Goal: Task Accomplishment & Management: Use online tool/utility

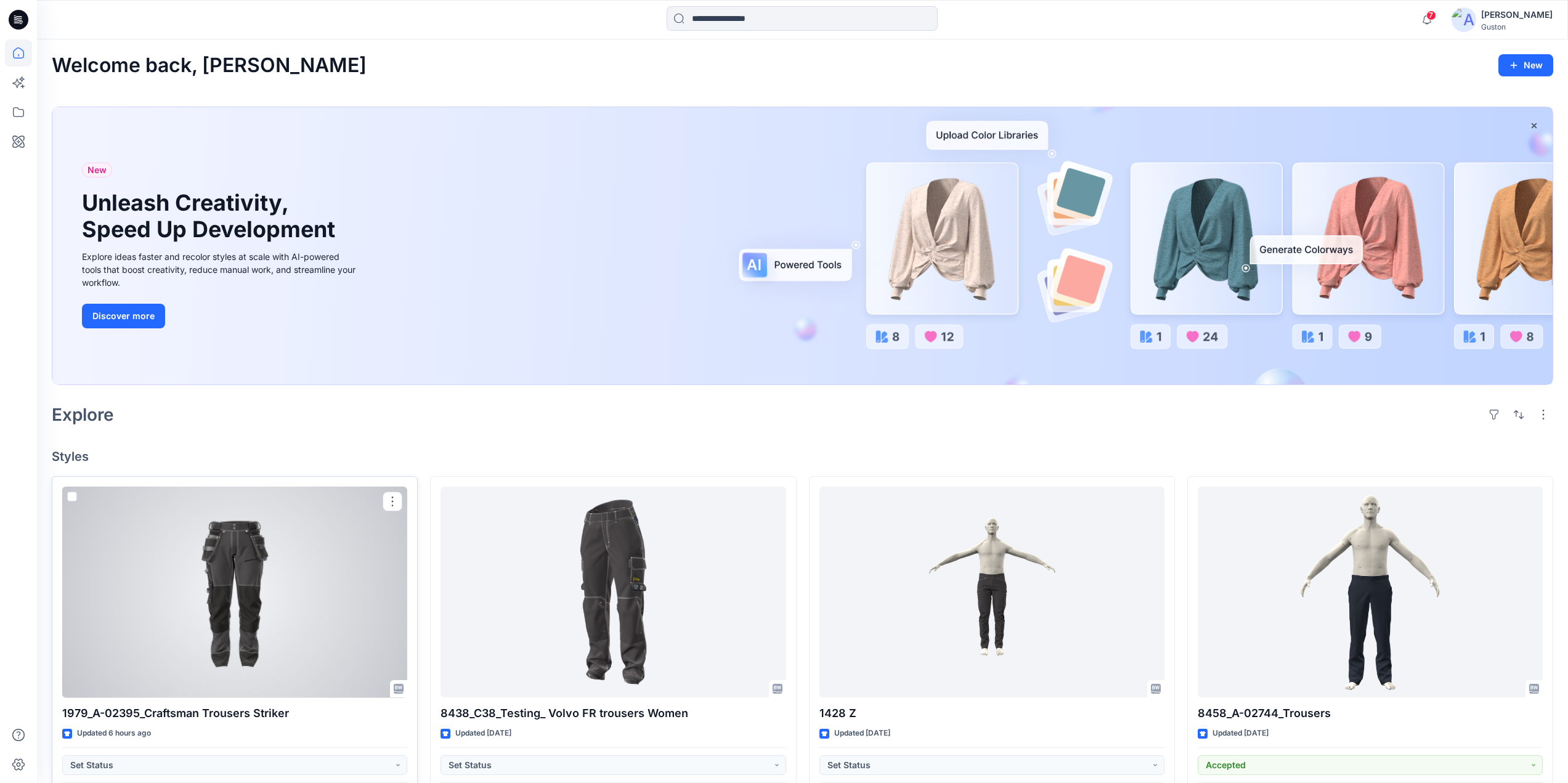
click at [277, 591] on div at bounding box center [234, 592] width 345 height 211
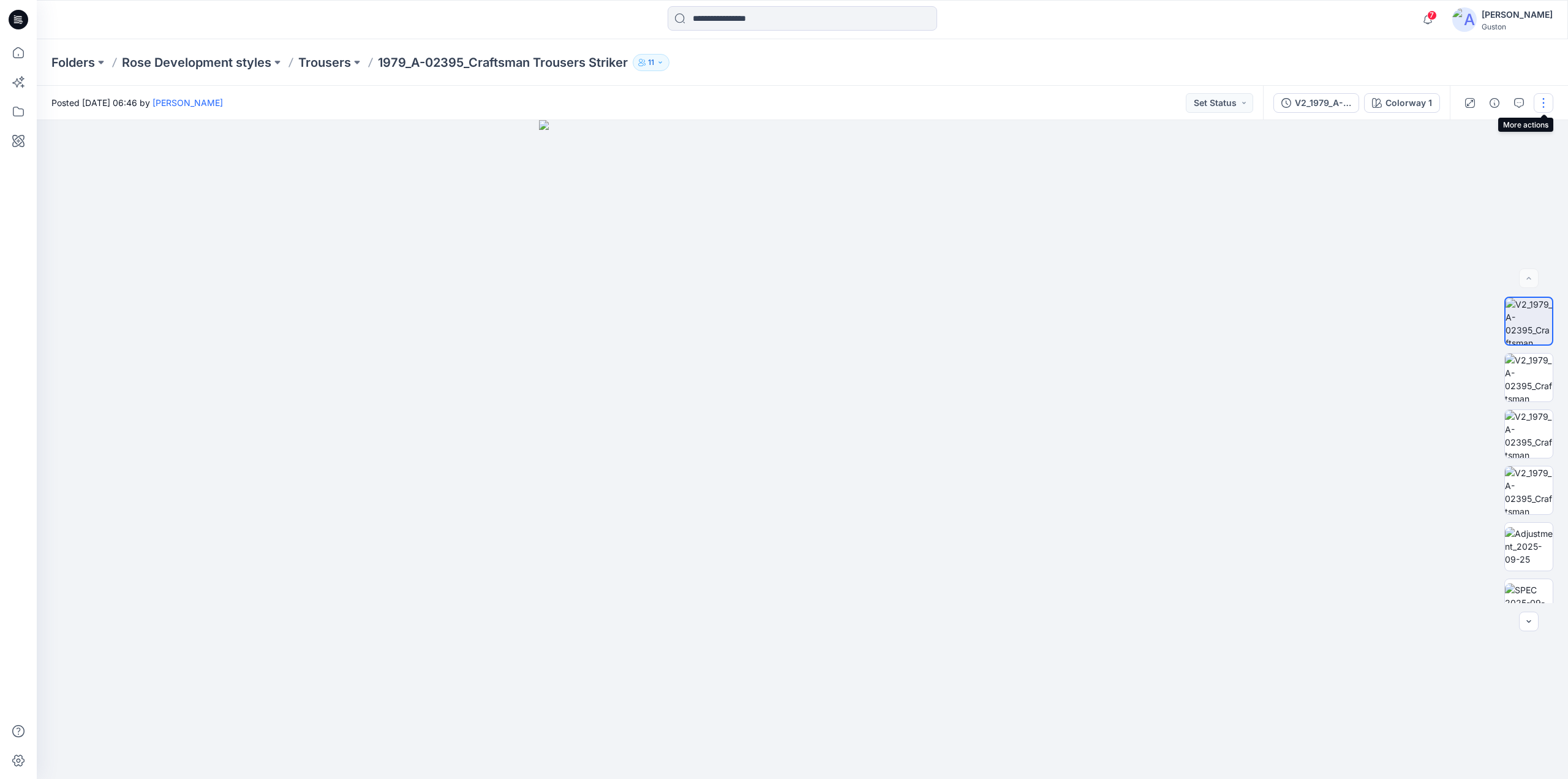
click at [1534, 103] on button "button" at bounding box center [1544, 103] width 19 height 19
click at [1520, 103] on icon "button" at bounding box center [1519, 103] width 10 height 10
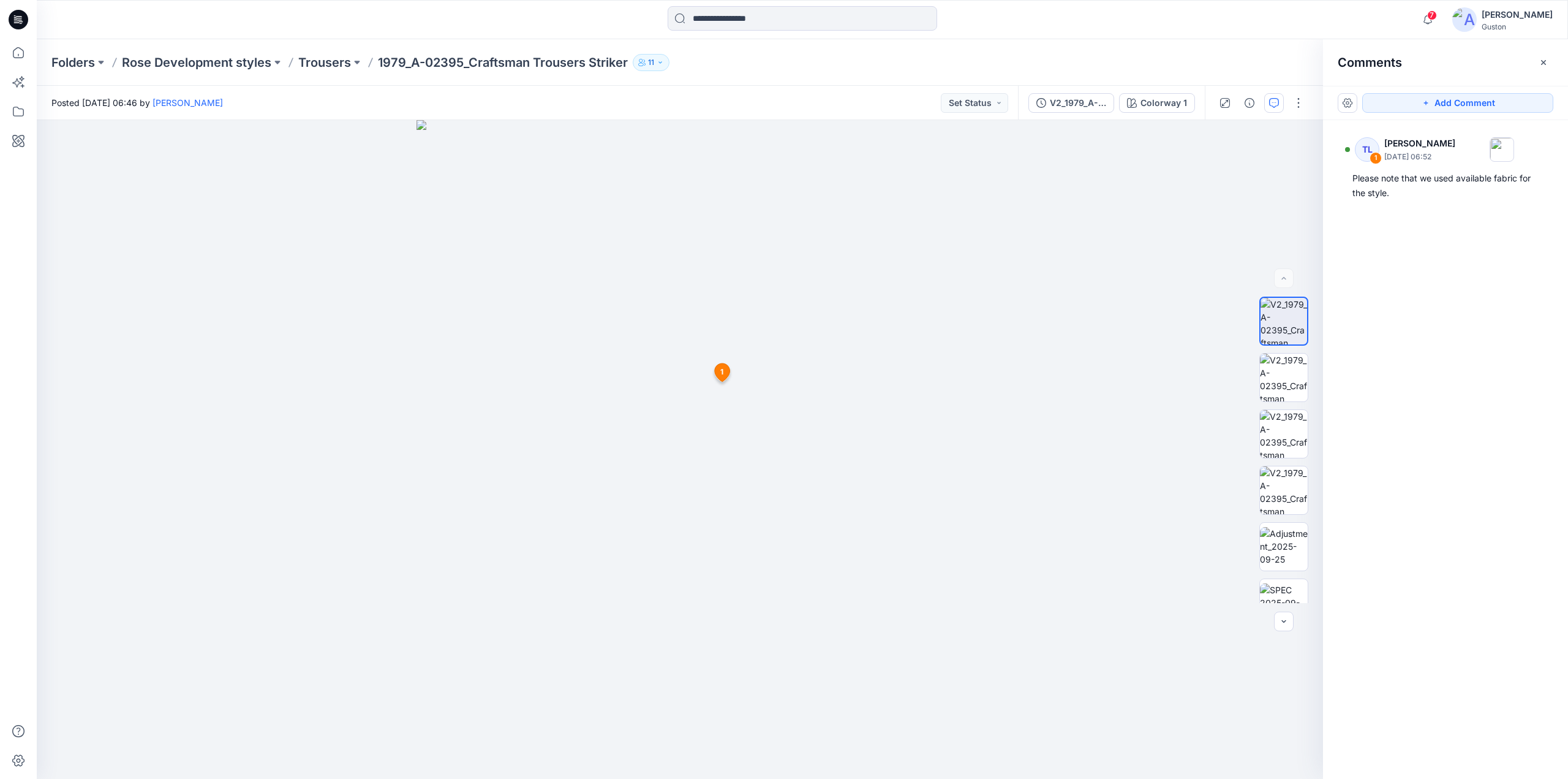
click at [1309, 108] on div at bounding box center [1262, 103] width 113 height 35
click at [1297, 103] on button "button" at bounding box center [1298, 103] width 19 height 19
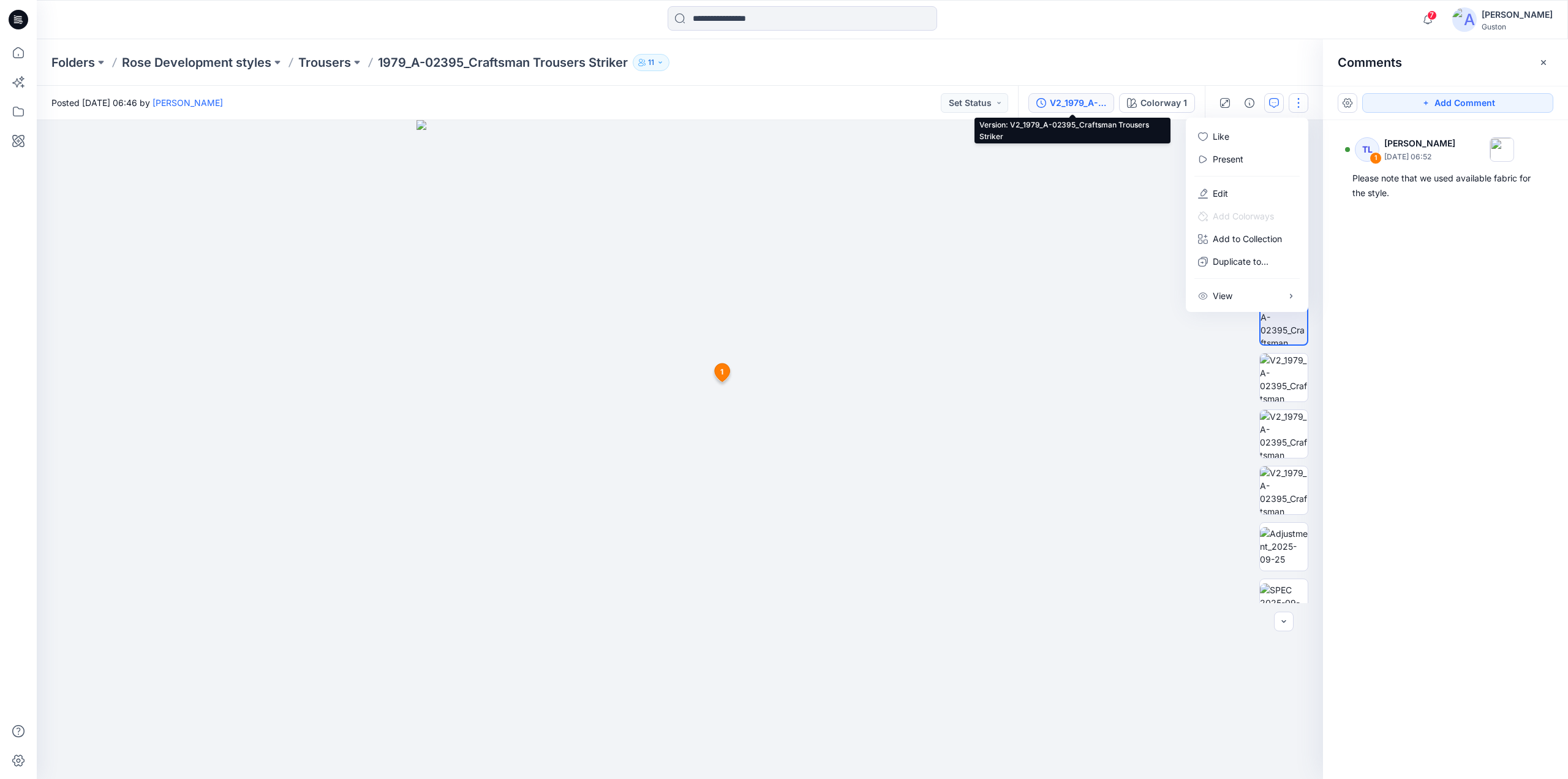
click at [1094, 107] on div "V2_1979_A-02395_Craftsman Trousers Striker" at bounding box center [1078, 103] width 57 height 13
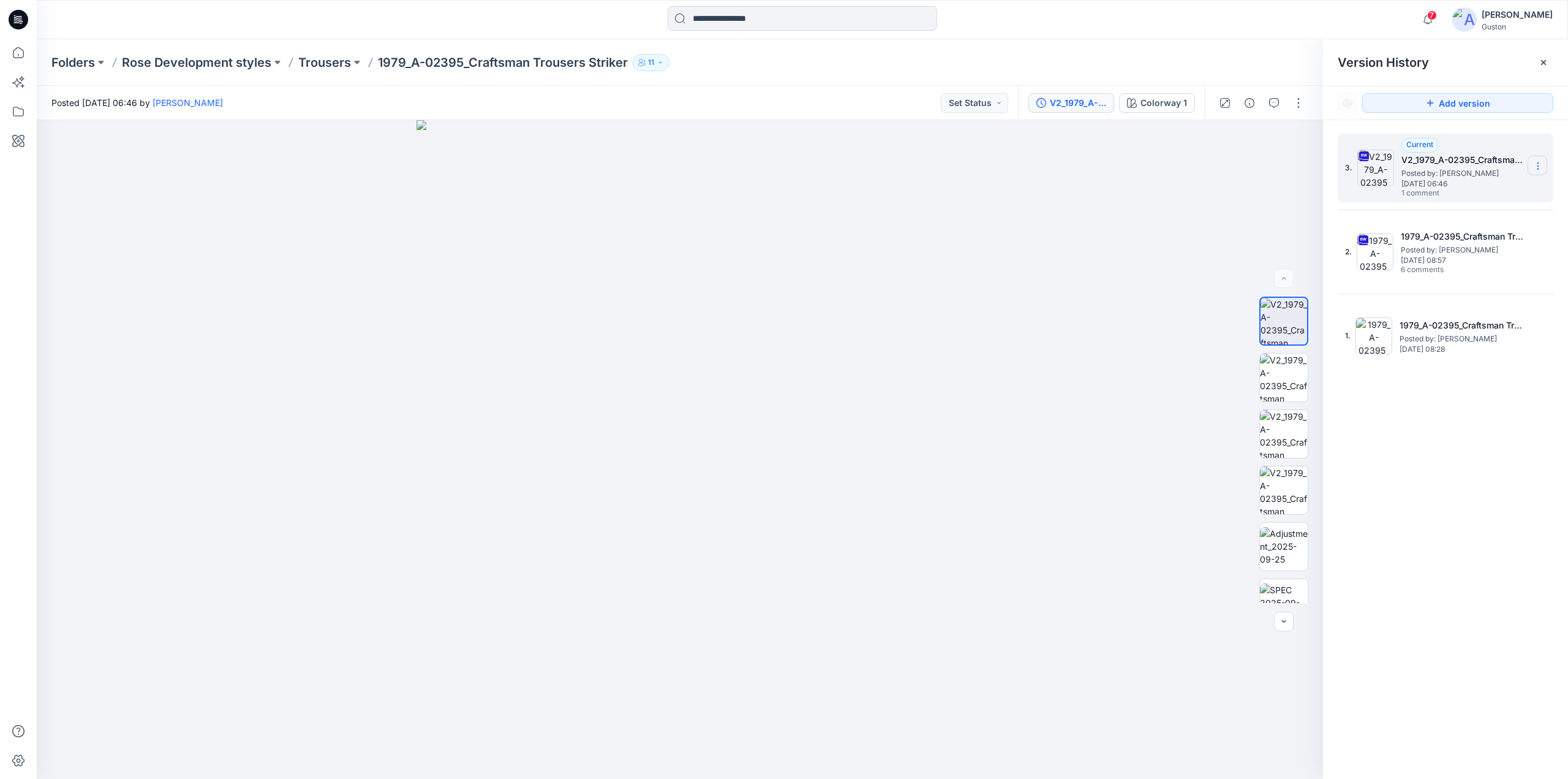
click at [1535, 168] on icon at bounding box center [1538, 166] width 10 height 10
click at [1495, 190] on span "Download Source BW File" at bounding box center [1476, 189] width 103 height 14
click at [1278, 388] on img at bounding box center [1284, 377] width 48 height 48
click at [1286, 425] on img at bounding box center [1284, 434] width 48 height 48
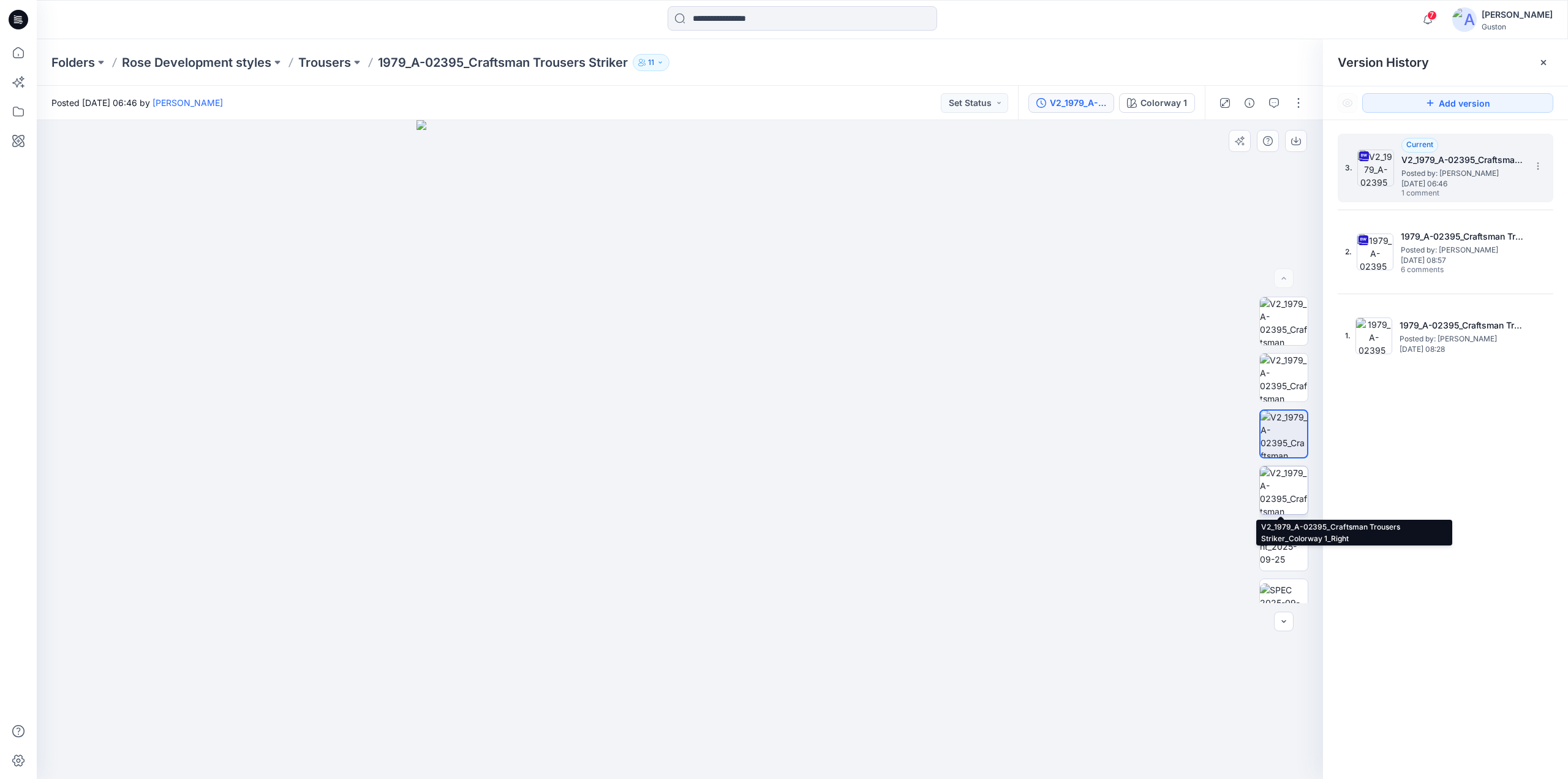
click at [1274, 484] on img at bounding box center [1284, 491] width 48 height 48
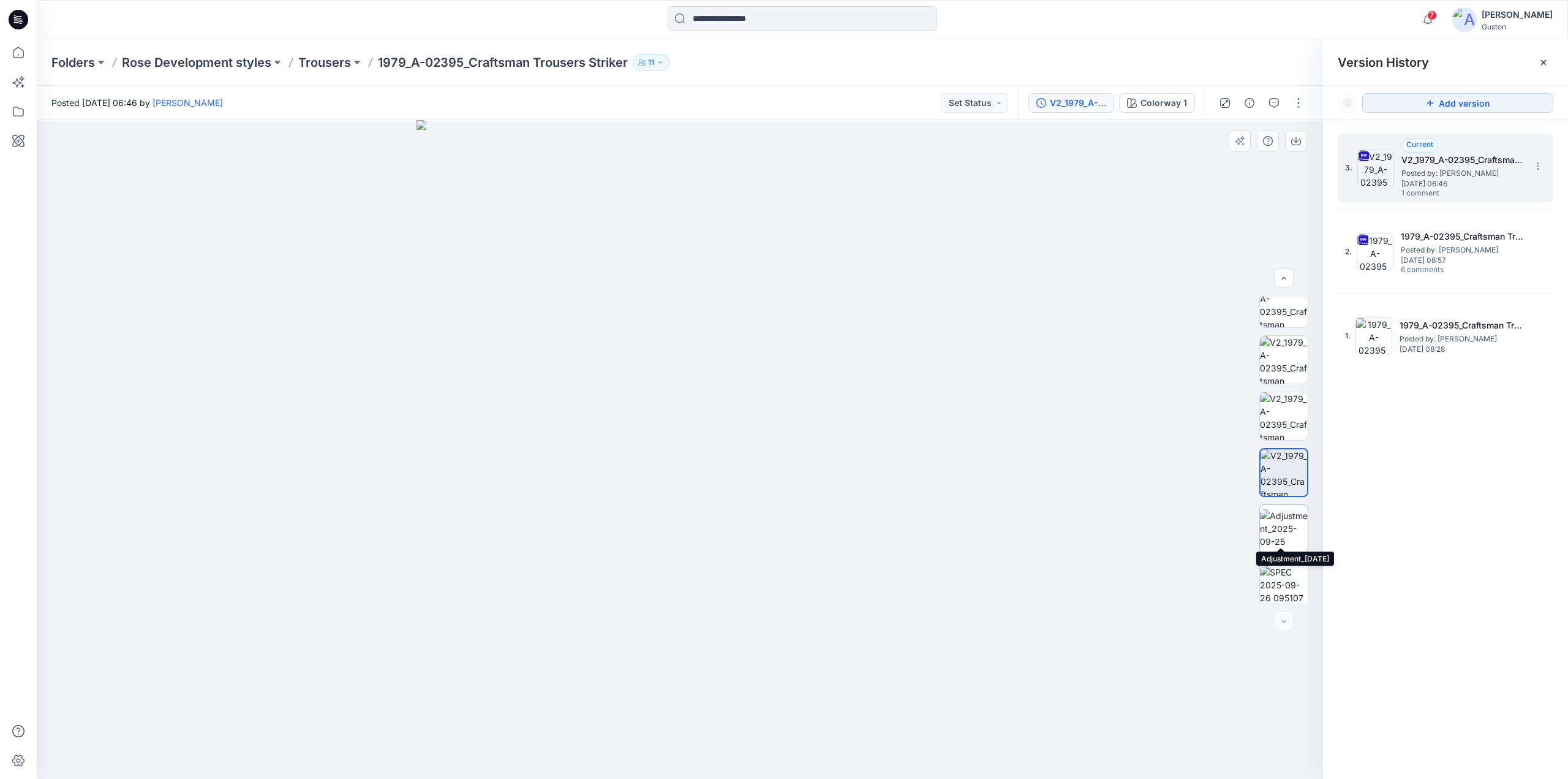
scroll to position [25, 0]
click at [1278, 102] on icon "button" at bounding box center [1274, 103] width 10 height 10
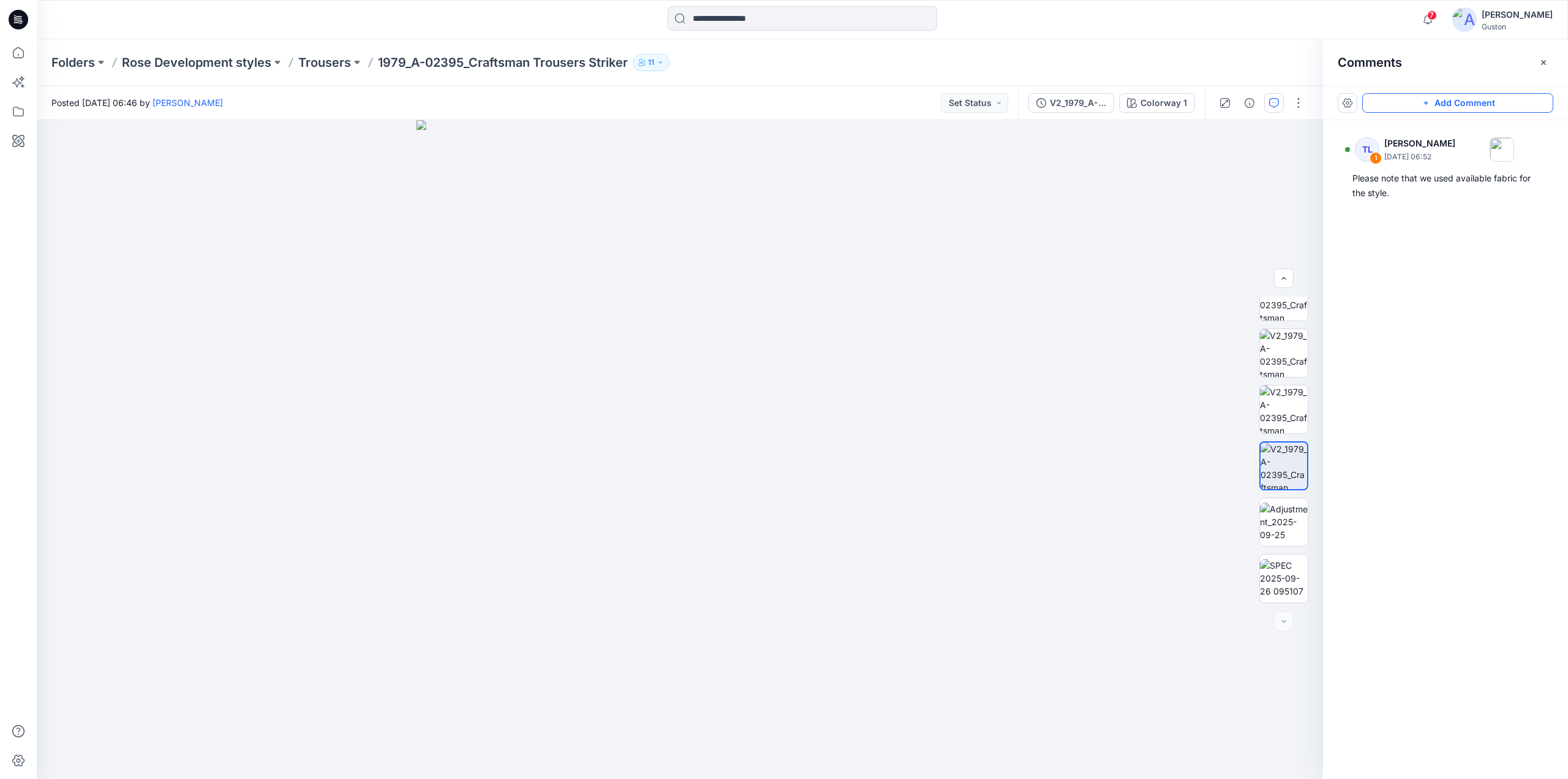
click at [1429, 108] on icon "button" at bounding box center [1426, 103] width 10 height 10
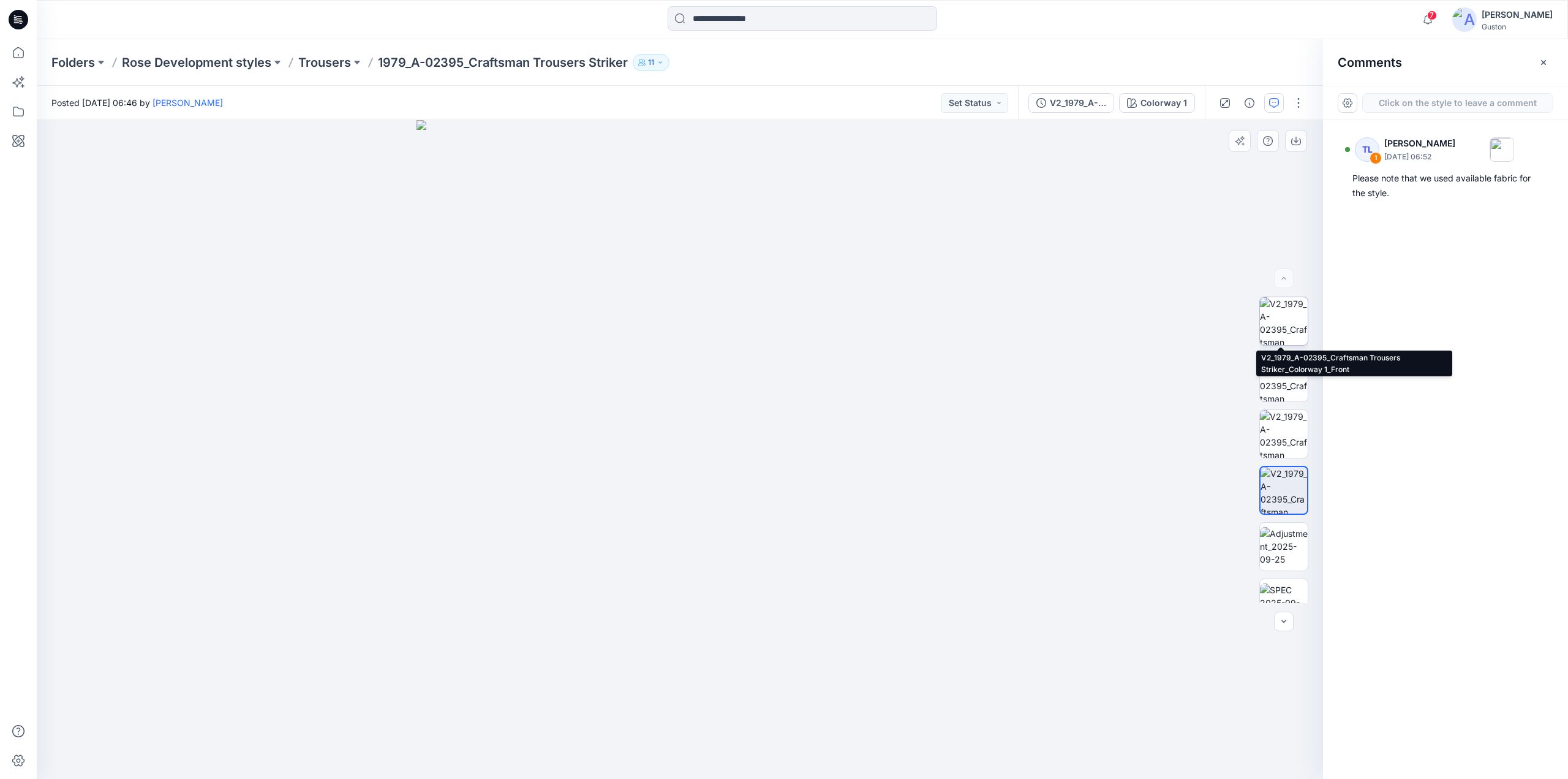
click at [1270, 327] on img at bounding box center [1284, 321] width 48 height 48
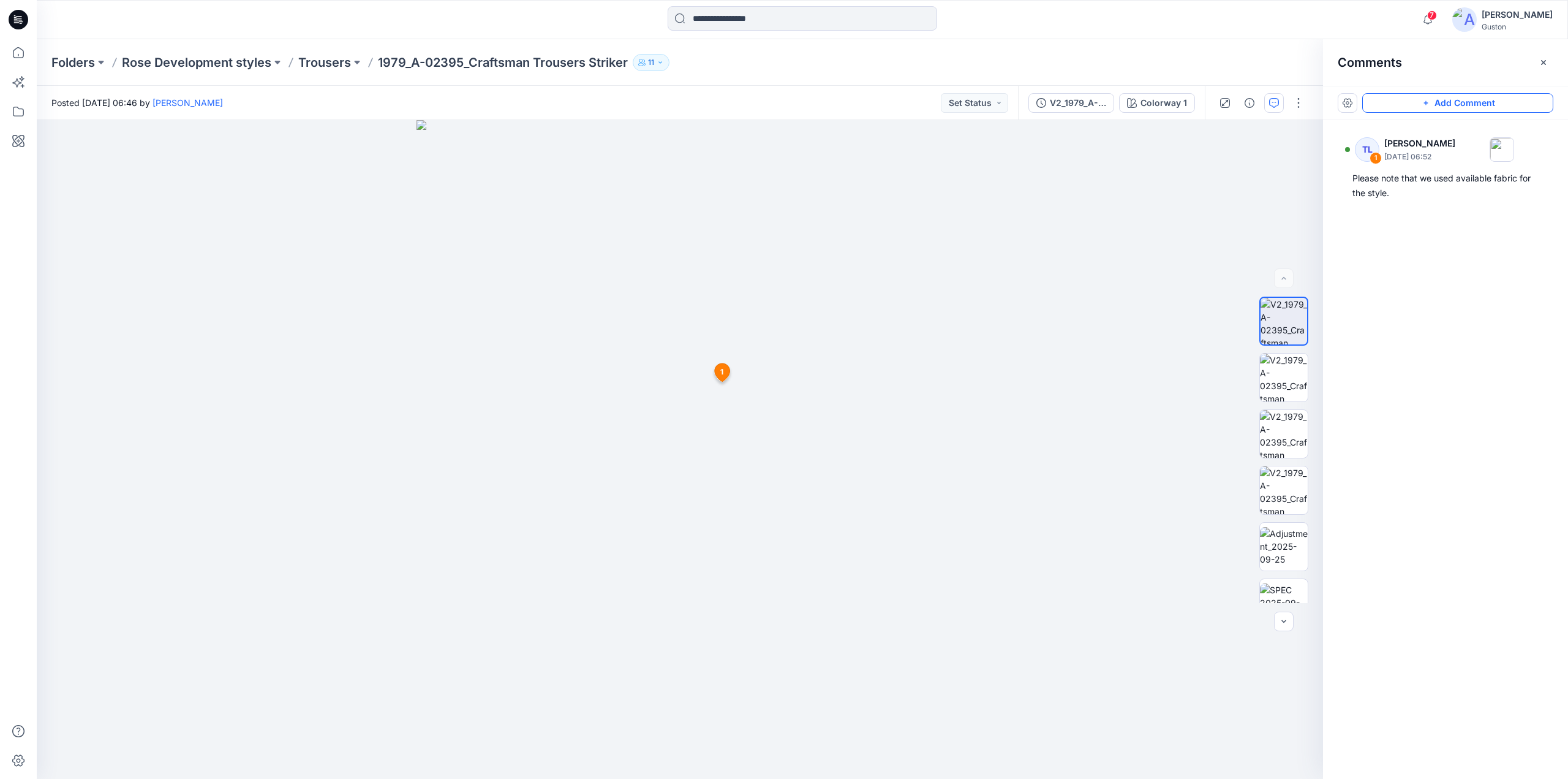
click at [1444, 99] on button "Add Comment" at bounding box center [1458, 103] width 191 height 19
click at [725, 274] on div "2 1 TL Tharindu [PERSON_NAME] [DATE] 06:52 Please note that we used available f…" at bounding box center [680, 450] width 1287 height 659
type textarea "**********"
click at [844, 349] on button "Cancel" at bounding box center [832, 354] width 50 height 19
click at [1437, 16] on span "7" at bounding box center [1433, 15] width 10 height 10
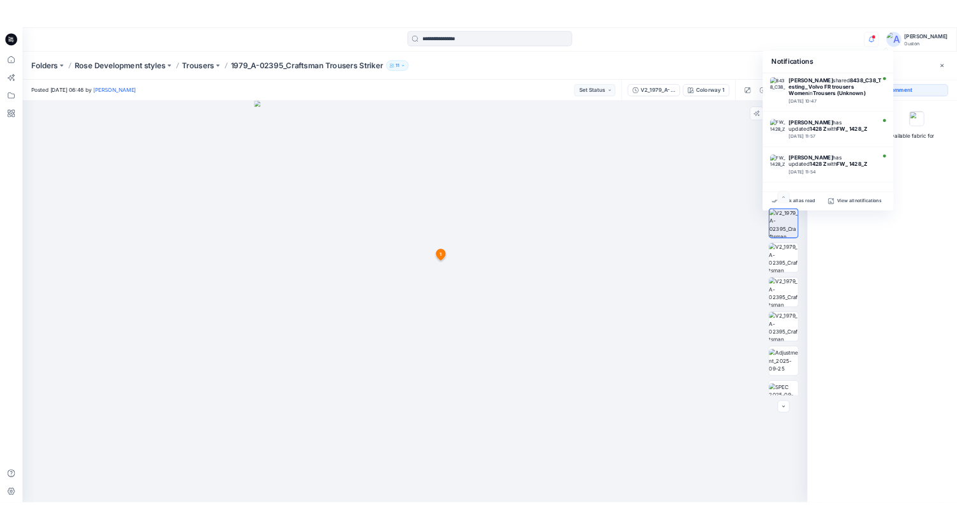
scroll to position [633, 0]
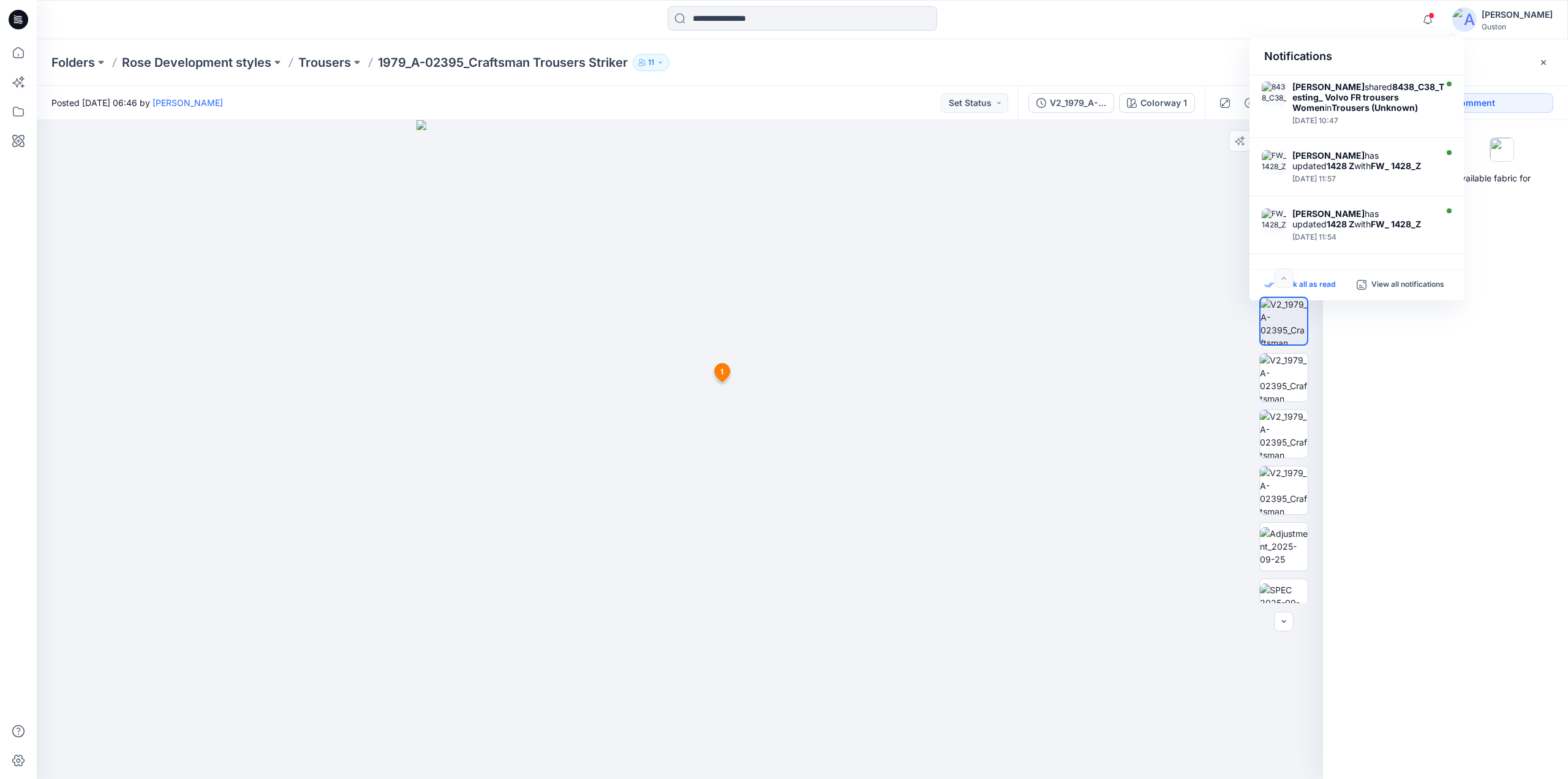
click at [1314, 287] on p "Mark all as read" at bounding box center [1307, 284] width 57 height 11
click at [1480, 364] on div "TL 1 Tharindu [PERSON_NAME] [DATE] 06:52 Please note that we used available fab…" at bounding box center [1445, 426] width 245 height 614
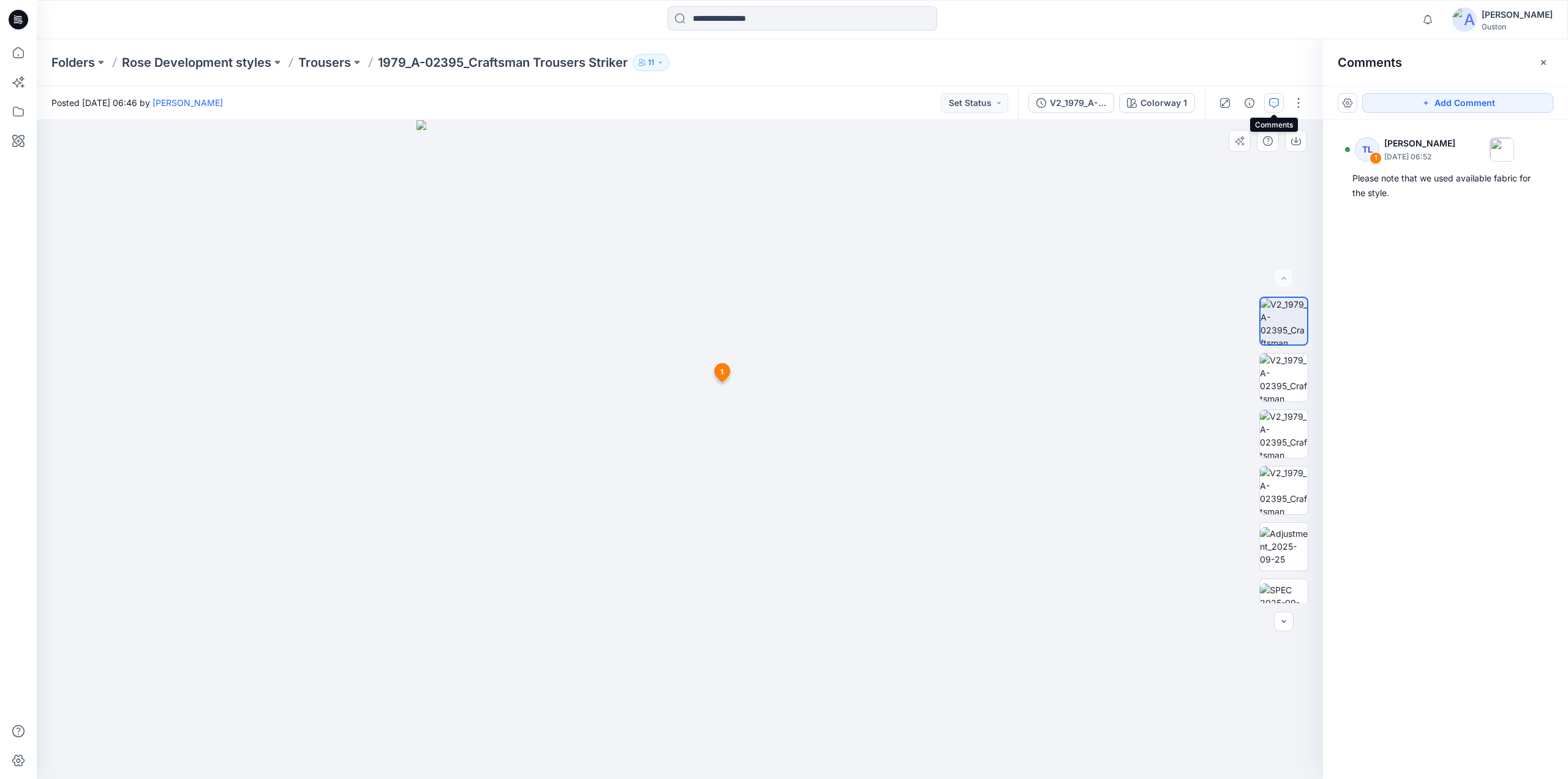
click at [1270, 103] on icon "button" at bounding box center [1274, 103] width 10 height 10
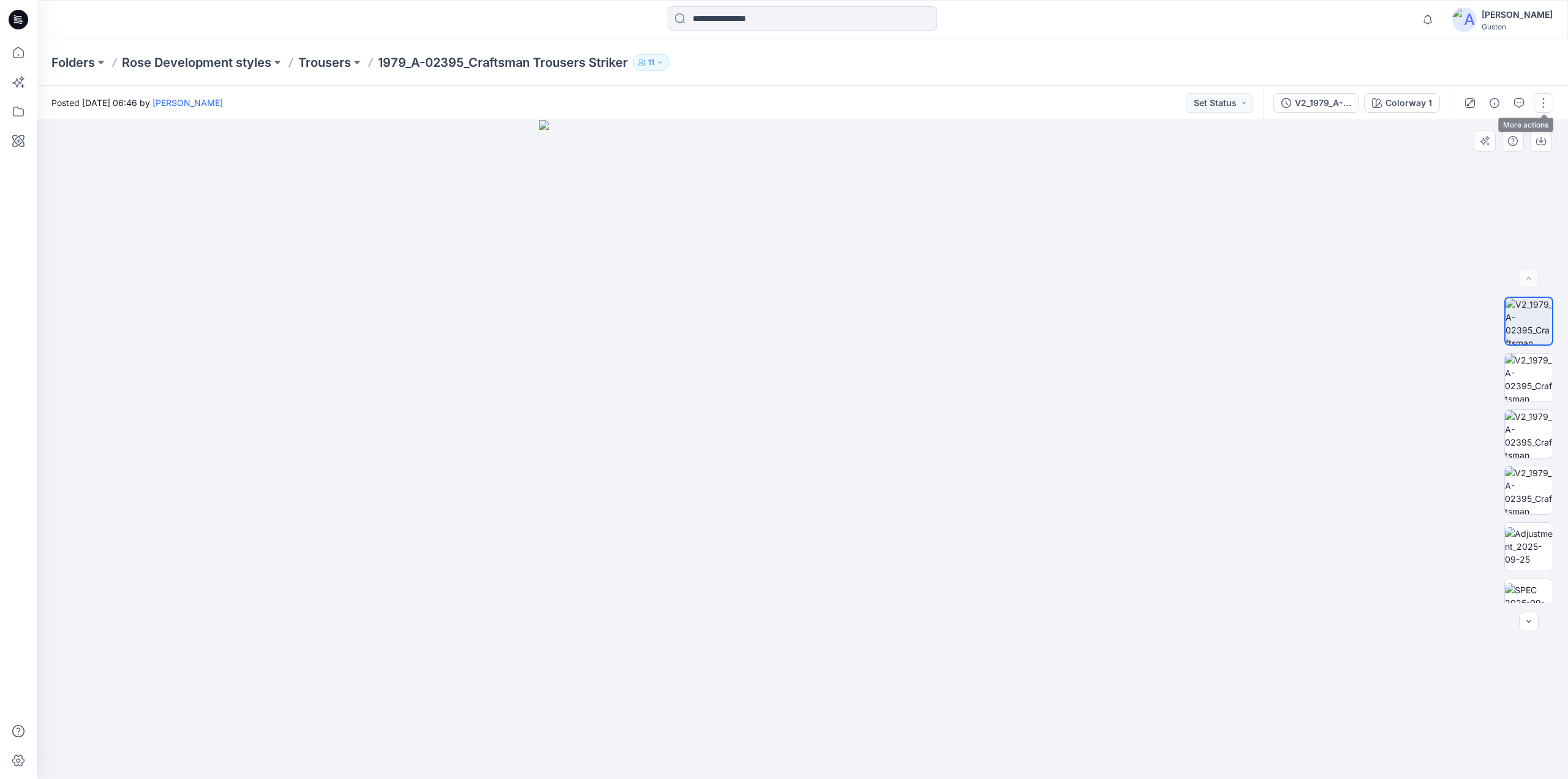
click at [1548, 97] on button "button" at bounding box center [1544, 103] width 19 height 19
click at [1516, 101] on icon "button" at bounding box center [1519, 103] width 10 height 10
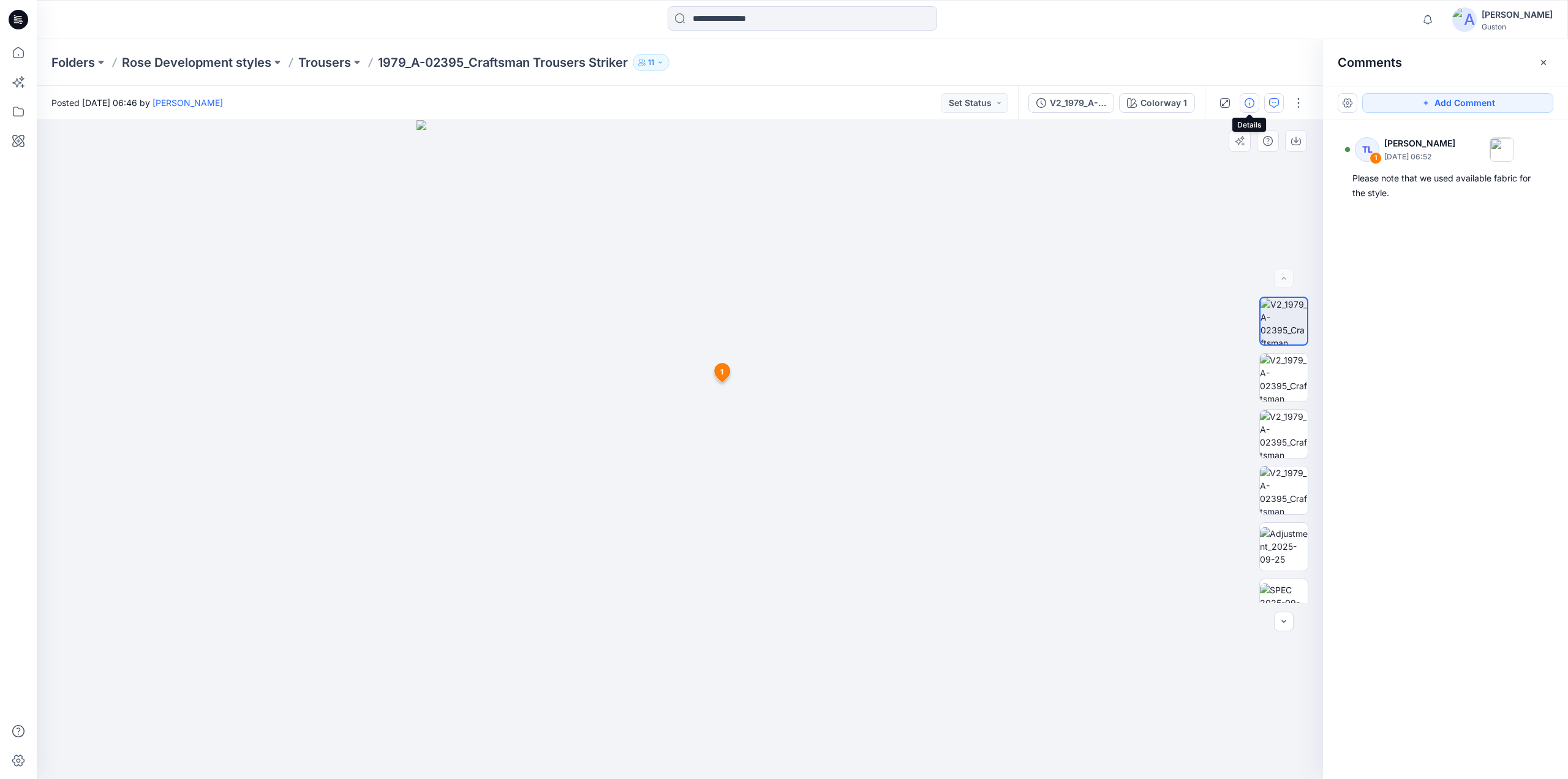
click at [1249, 105] on icon "button" at bounding box center [1249, 103] width 10 height 10
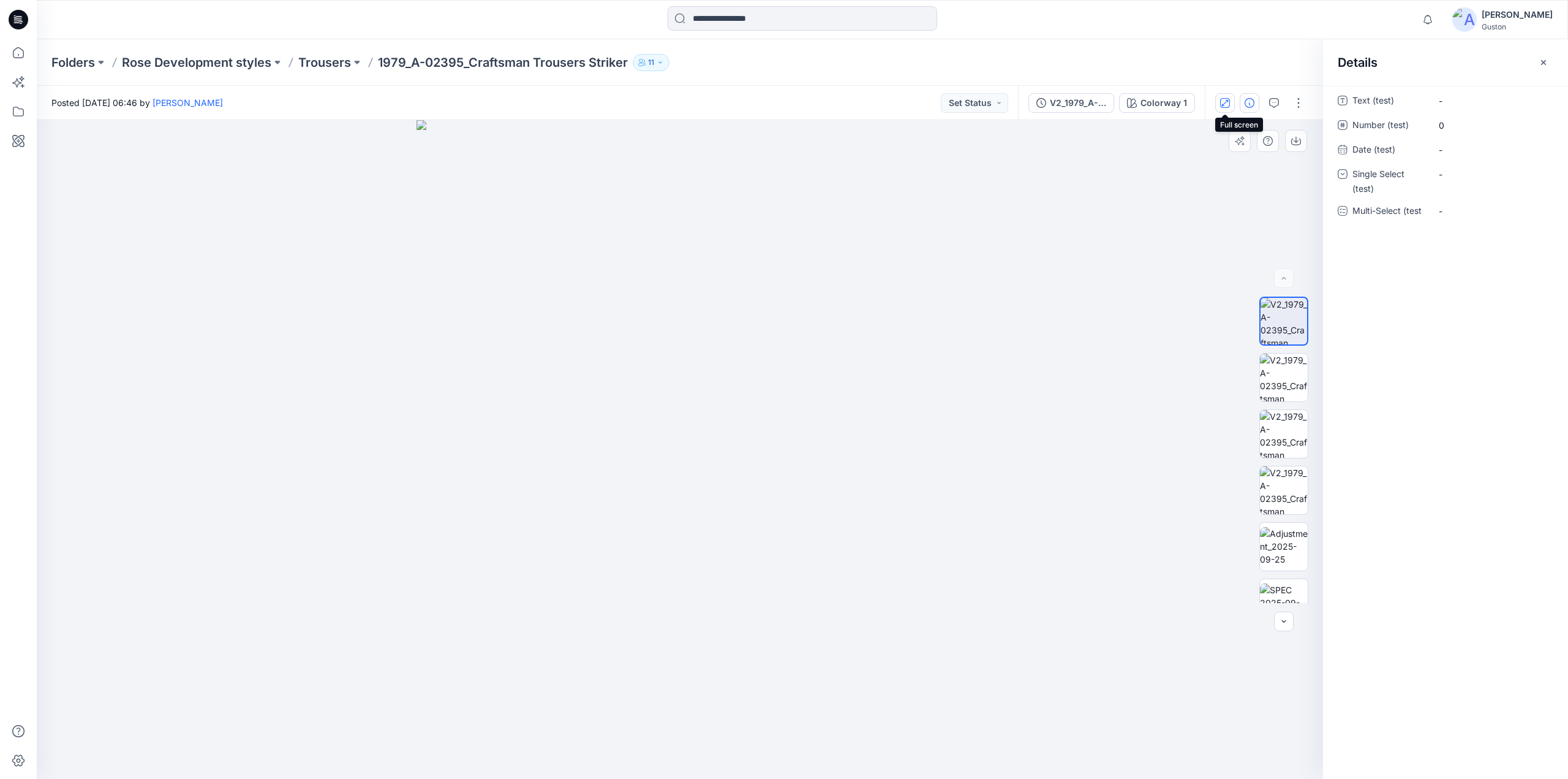
click at [1225, 105] on icon "button" at bounding box center [1225, 103] width 10 height 10
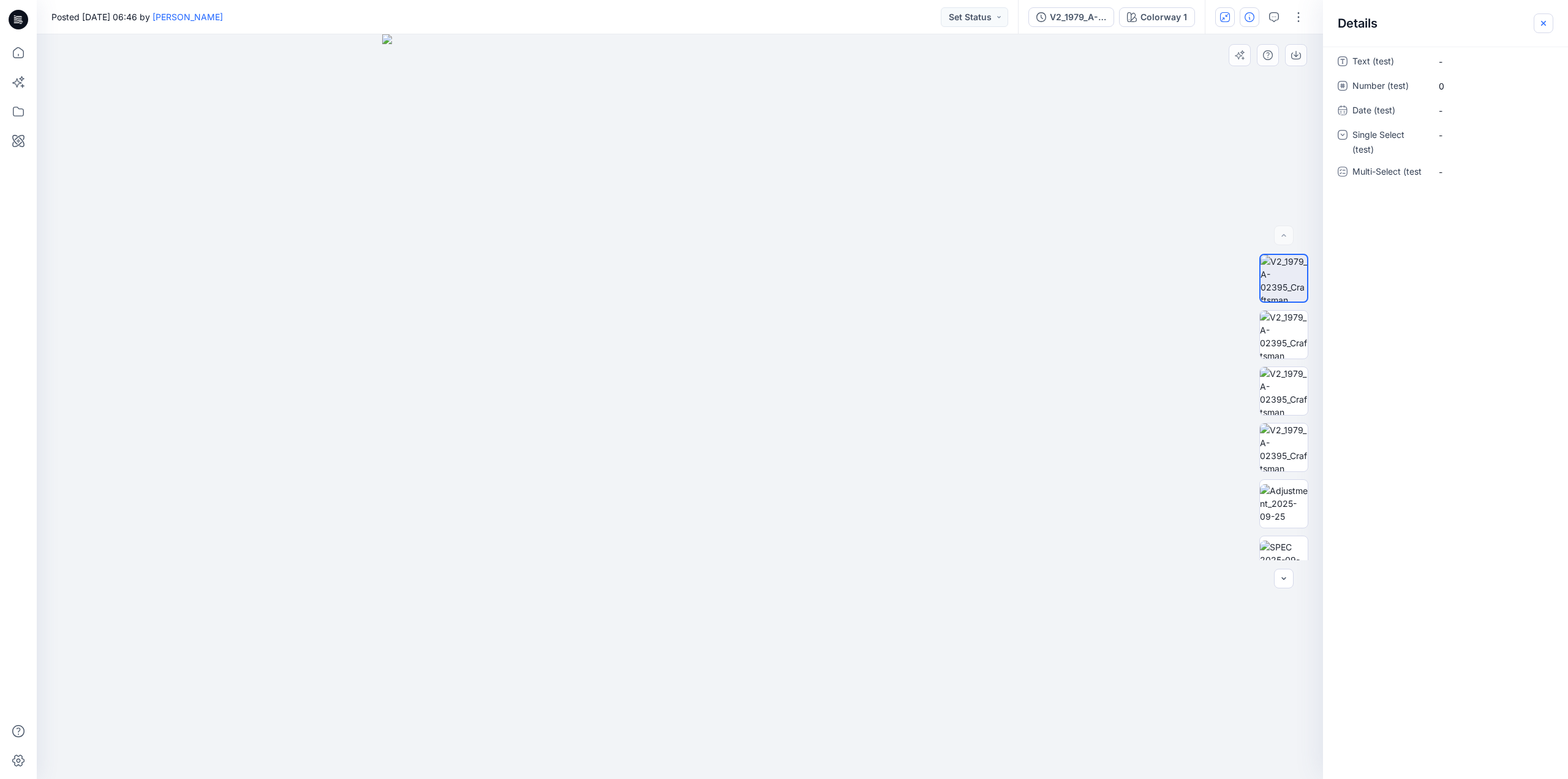
click at [1539, 26] on icon "button" at bounding box center [1544, 23] width 10 height 10
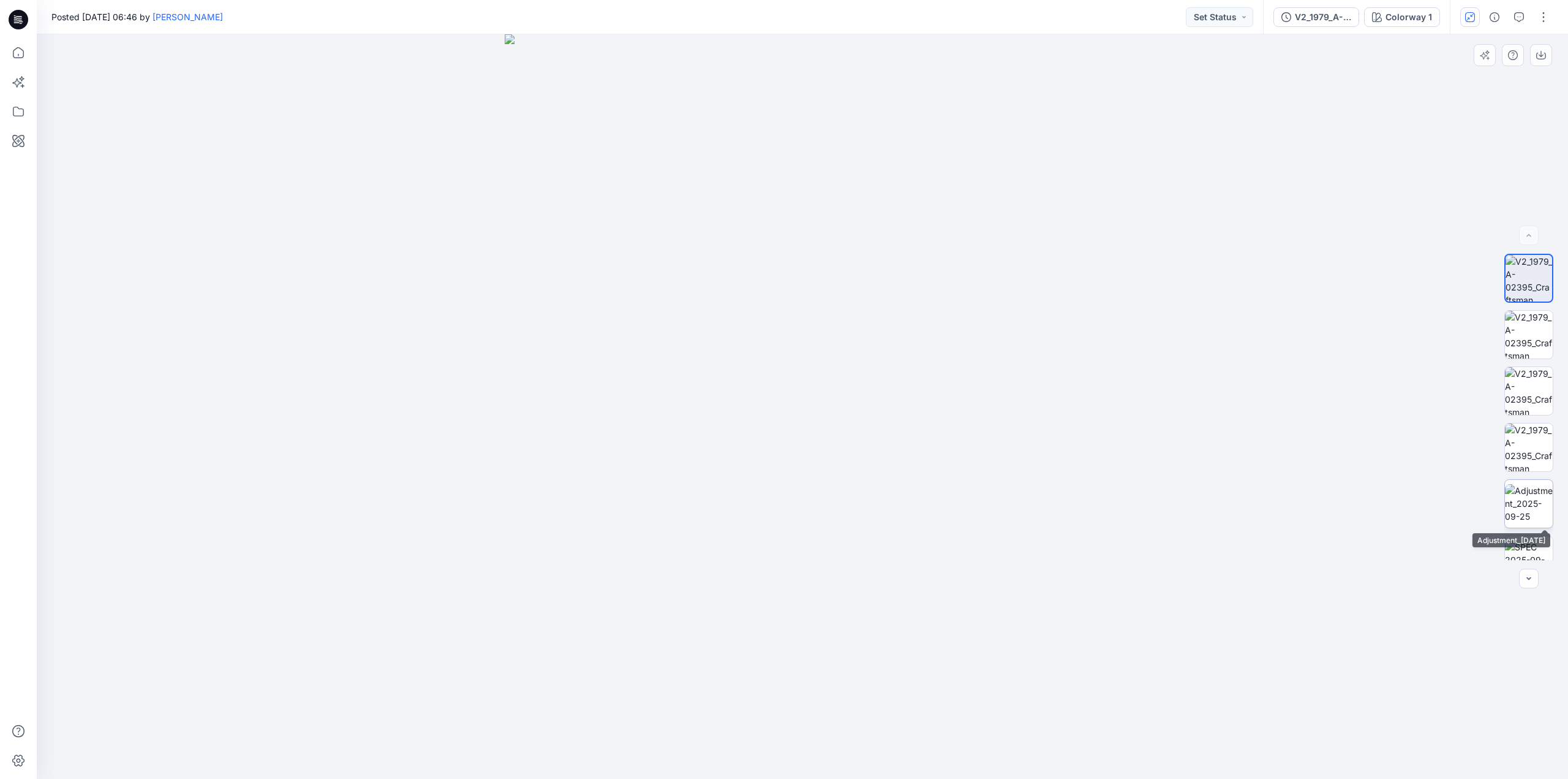
click at [1526, 504] on img at bounding box center [1530, 503] width 48 height 38
click at [1521, 545] on img at bounding box center [1530, 560] width 48 height 38
